Goal: Transaction & Acquisition: Purchase product/service

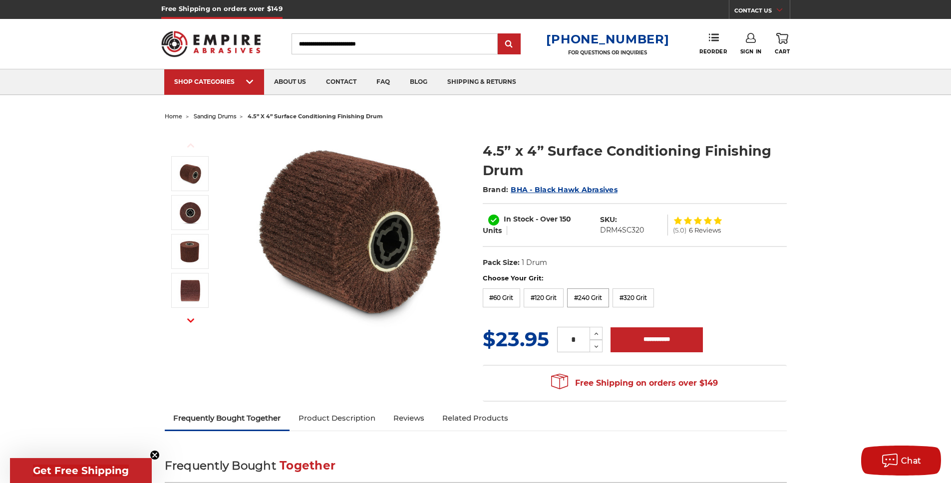
click at [598, 297] on label "#240 Grit" at bounding box center [588, 298] width 42 height 19
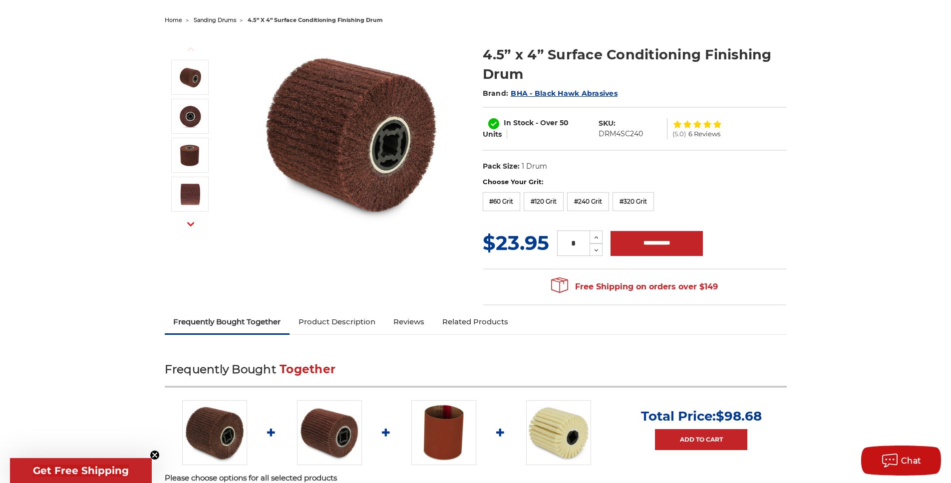
scroll to position [52, 0]
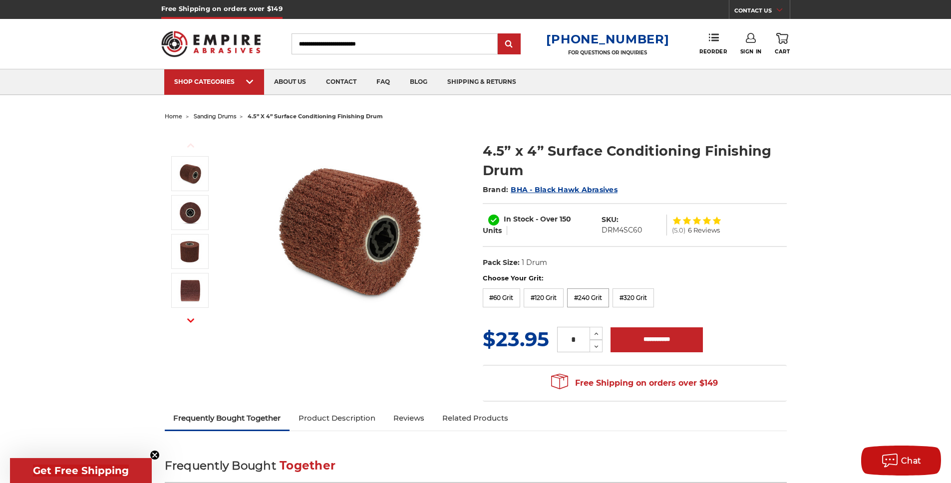
click at [575, 297] on label "#240 Grit" at bounding box center [588, 298] width 42 height 19
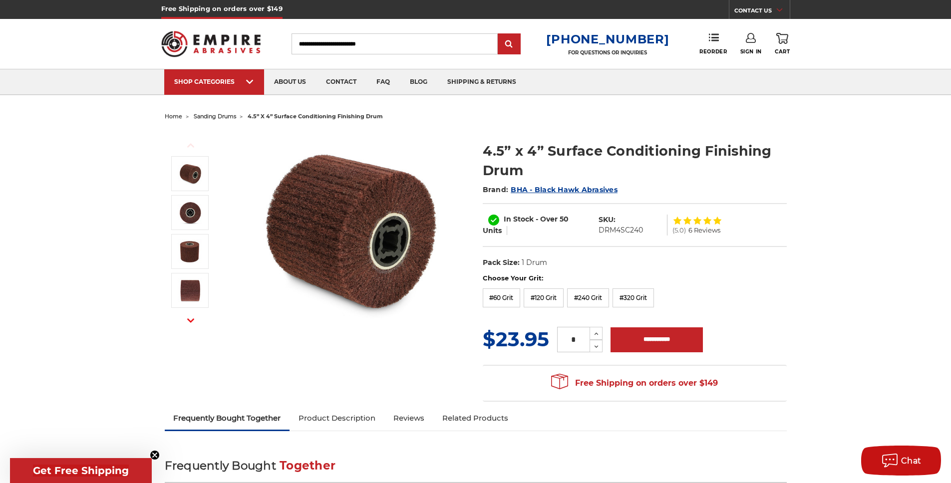
click at [344, 401] on div "Previous Next 4.5” x 4” Surface Conditioning Finishing Drum Brand: In Stock 50" at bounding box center [476, 266] width 636 height 284
click at [347, 415] on link "Product Description" at bounding box center [337, 419] width 95 height 22
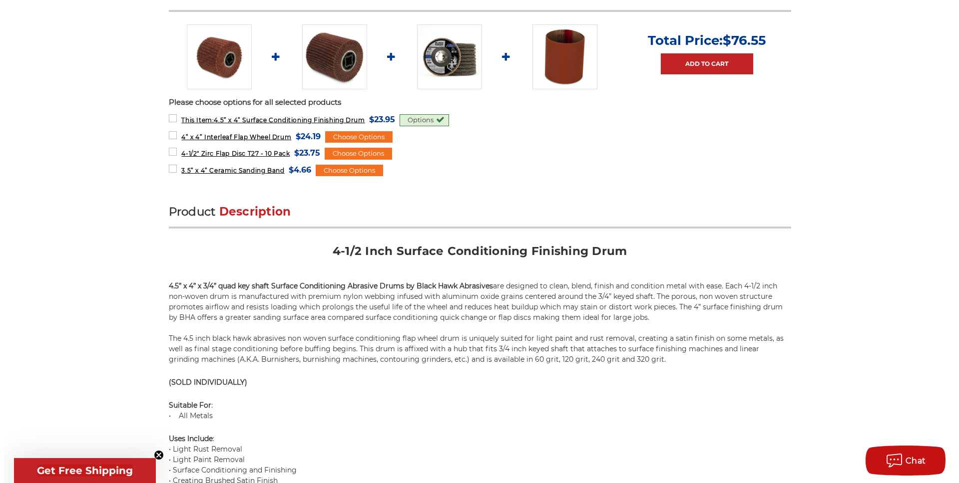
scroll to position [22, 0]
